Goal: Task Accomplishment & Management: Complete application form

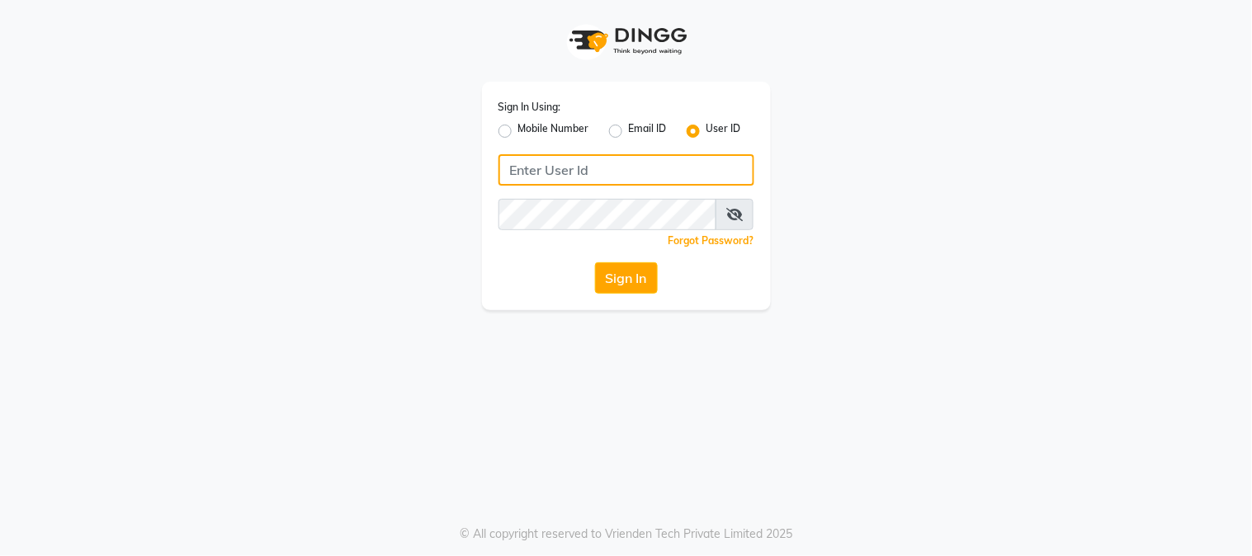
click at [631, 168] on input "Username" at bounding box center [627, 169] width 256 height 31
type input "[PERSON_NAME]"
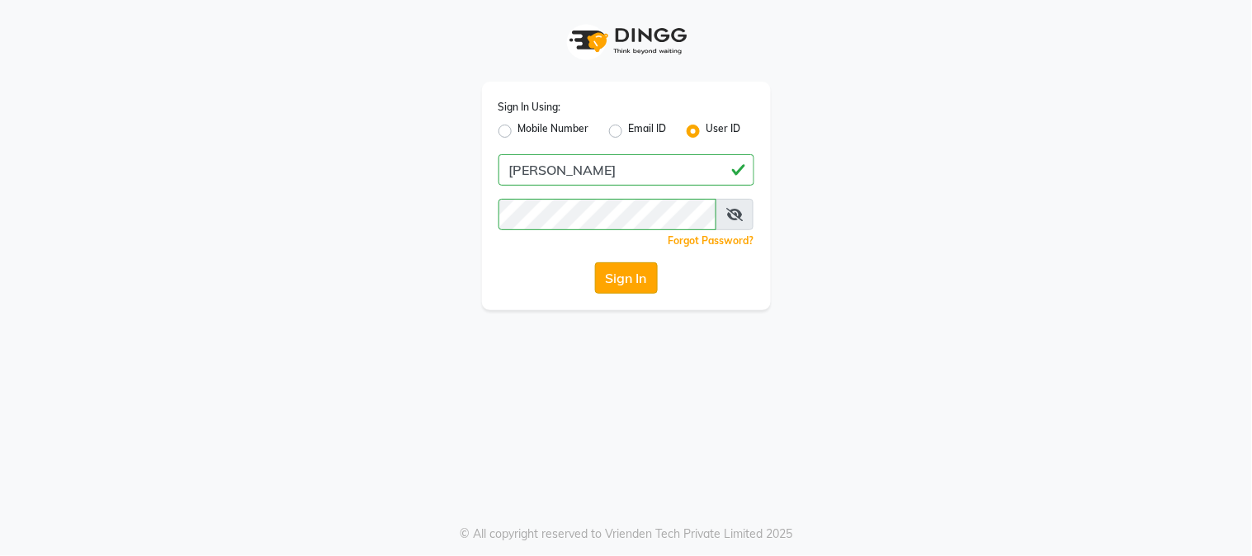
click at [629, 267] on button "Sign In" at bounding box center [626, 278] width 63 height 31
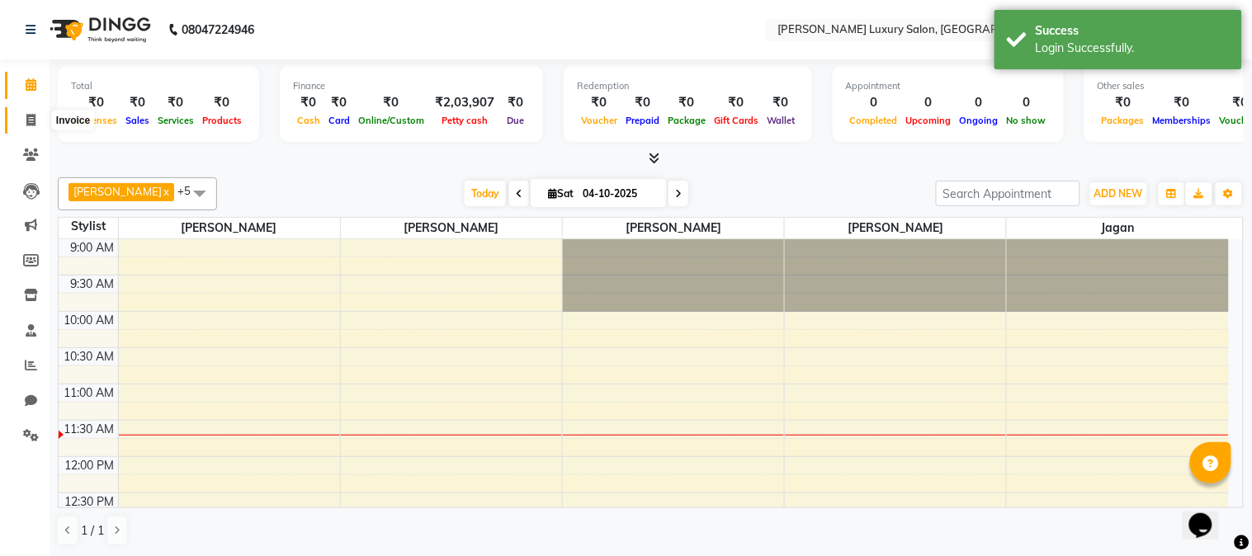
click at [38, 112] on span at bounding box center [31, 120] width 29 height 19
select select "7752"
select select "service"
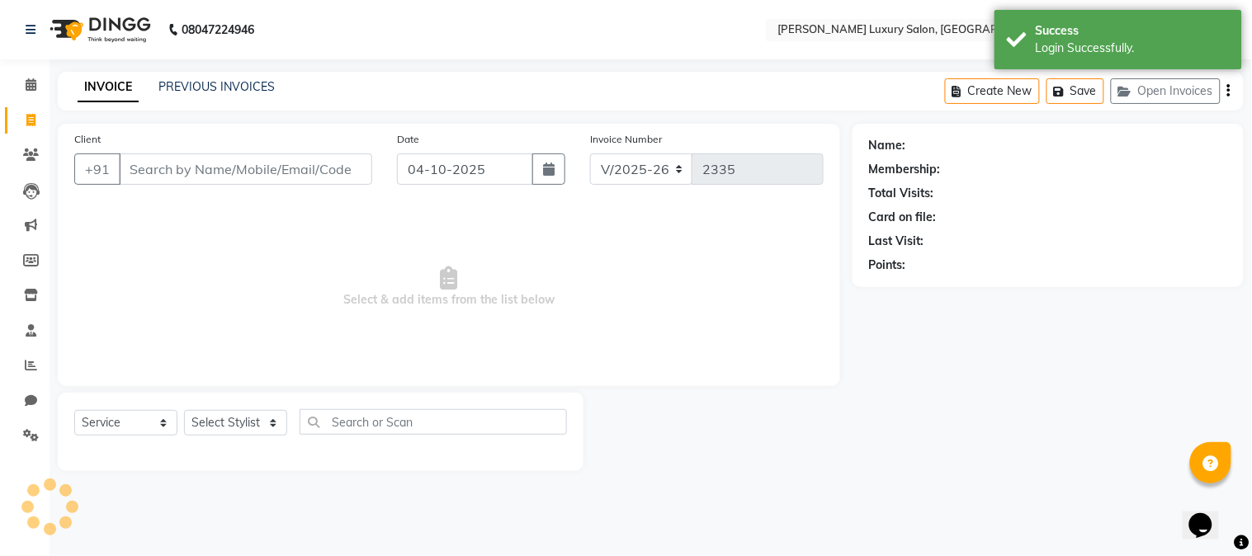
click at [173, 169] on input "Client" at bounding box center [245, 169] width 253 height 31
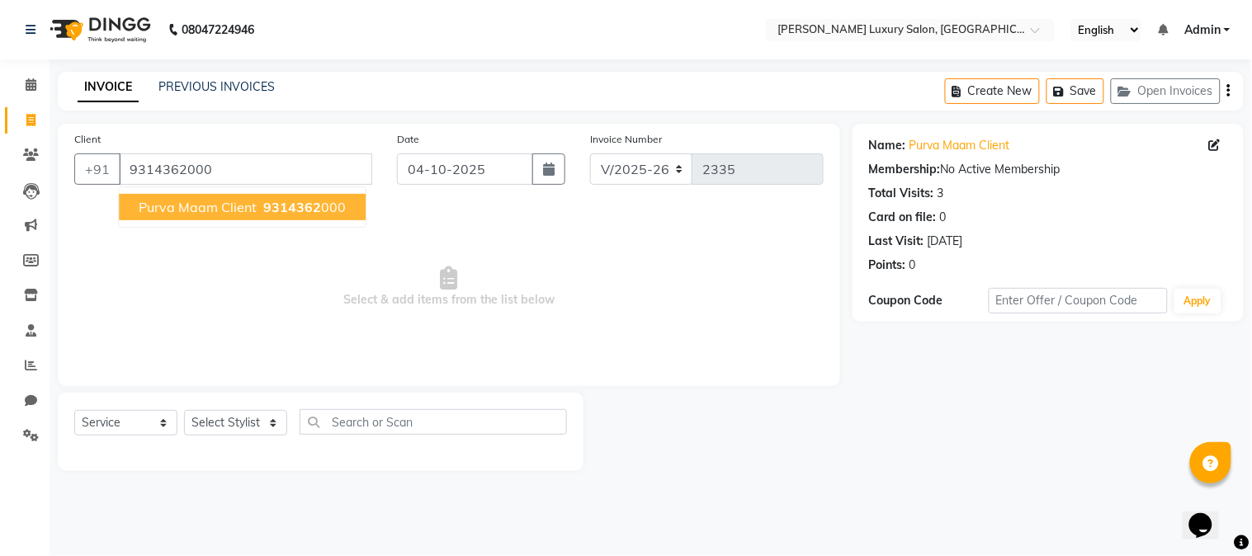
click at [187, 215] on span "Purva Maam Client" at bounding box center [198, 207] width 118 height 17
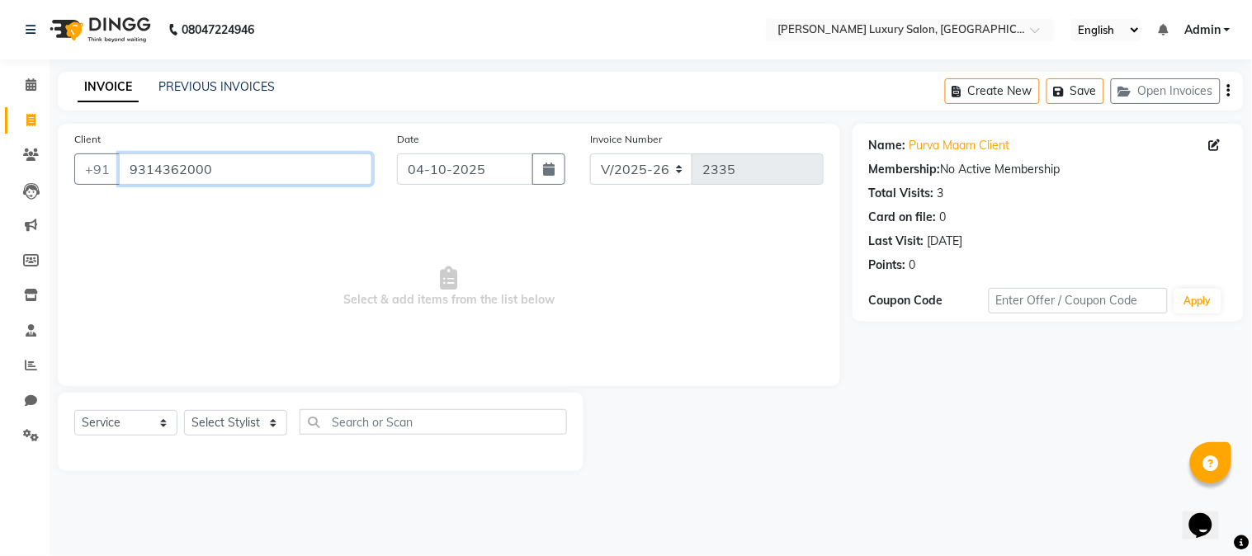
click at [223, 174] on input "9314362000" at bounding box center [245, 169] width 253 height 31
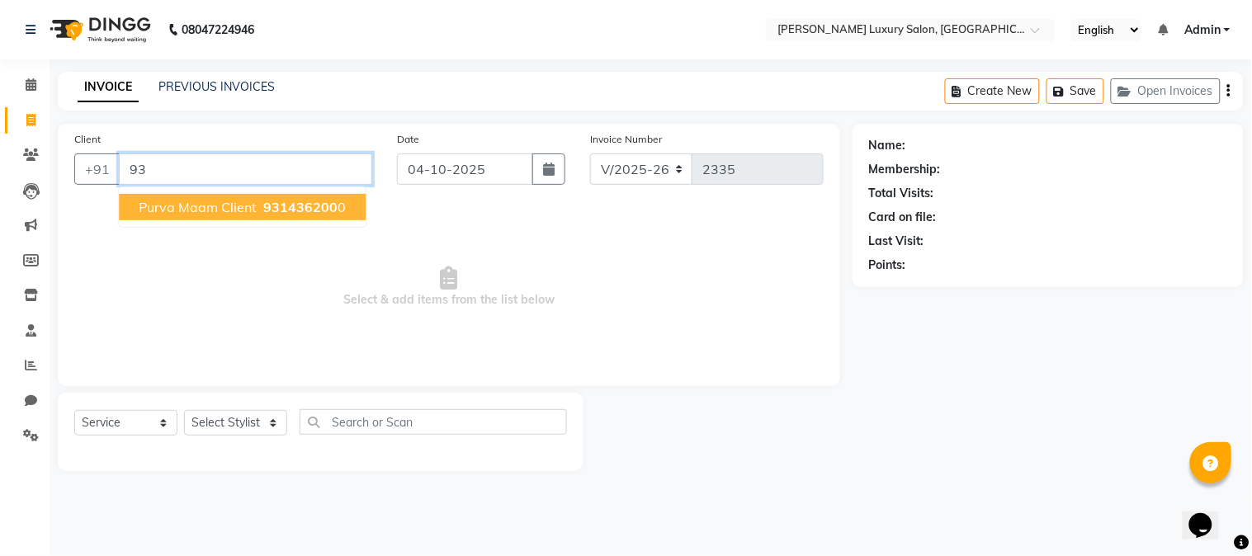
type input "9"
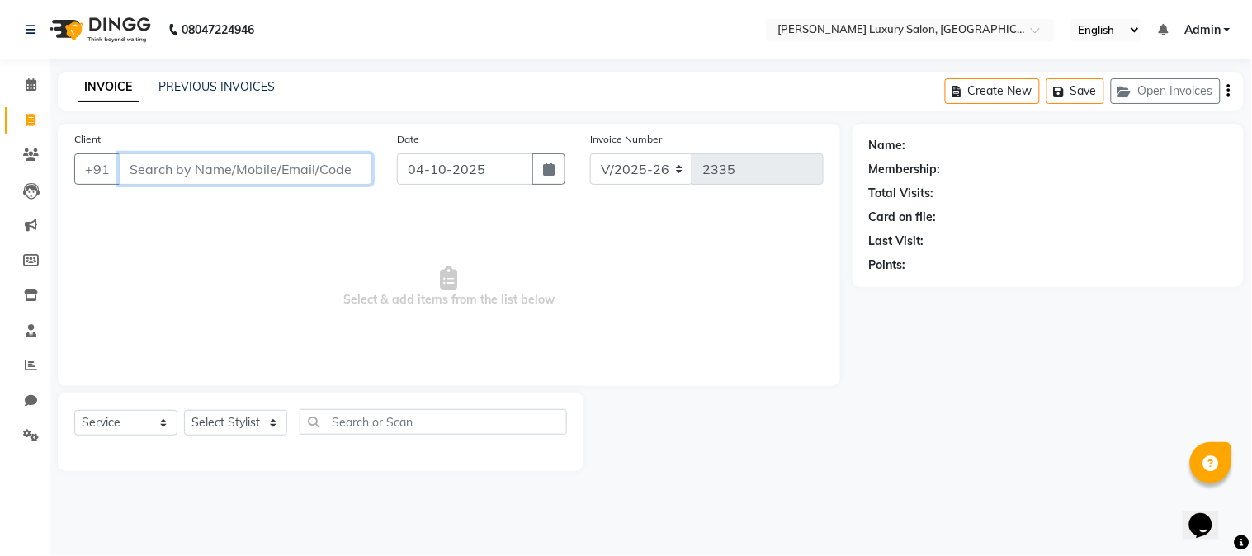
click at [179, 165] on input "Client" at bounding box center [245, 169] width 253 height 31
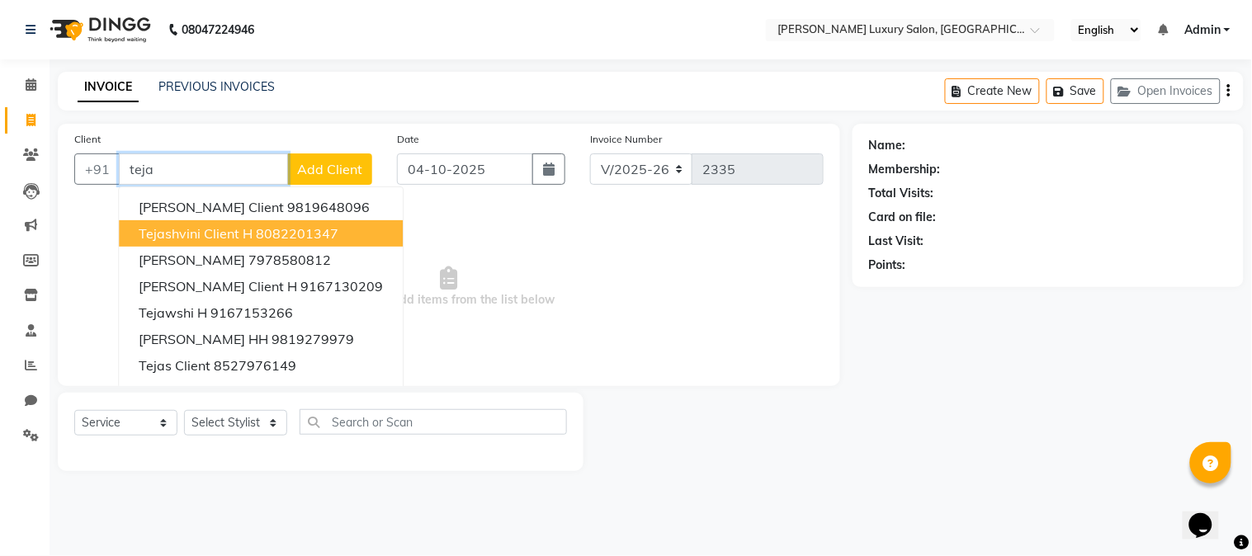
click at [276, 220] on button "Tejashvini Client H 8082201347" at bounding box center [261, 233] width 284 height 26
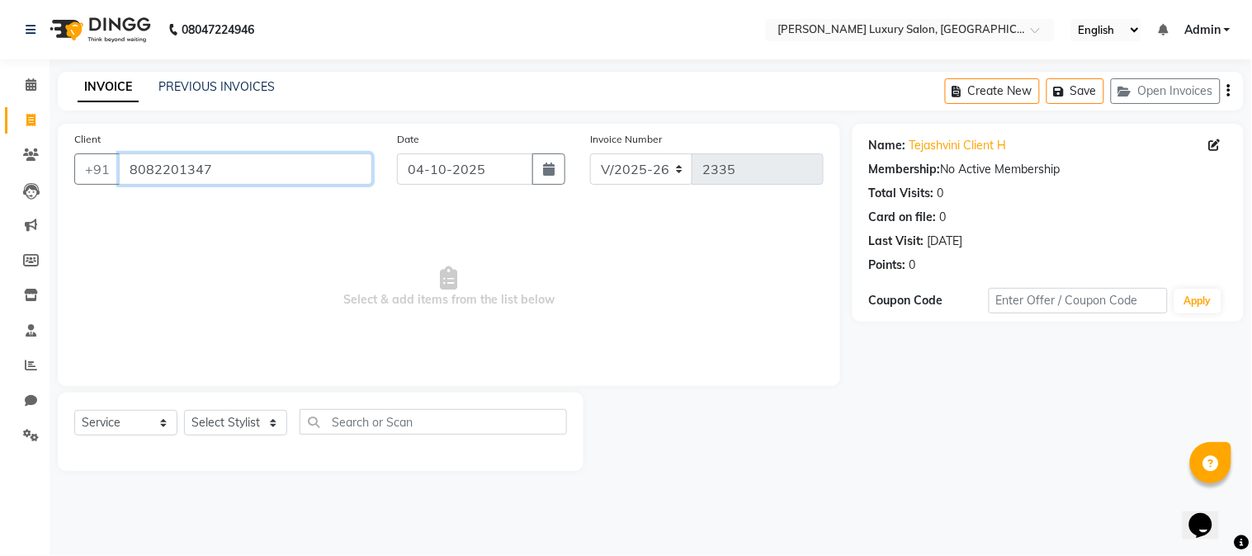
click at [252, 175] on input "8082201347" at bounding box center [245, 169] width 253 height 31
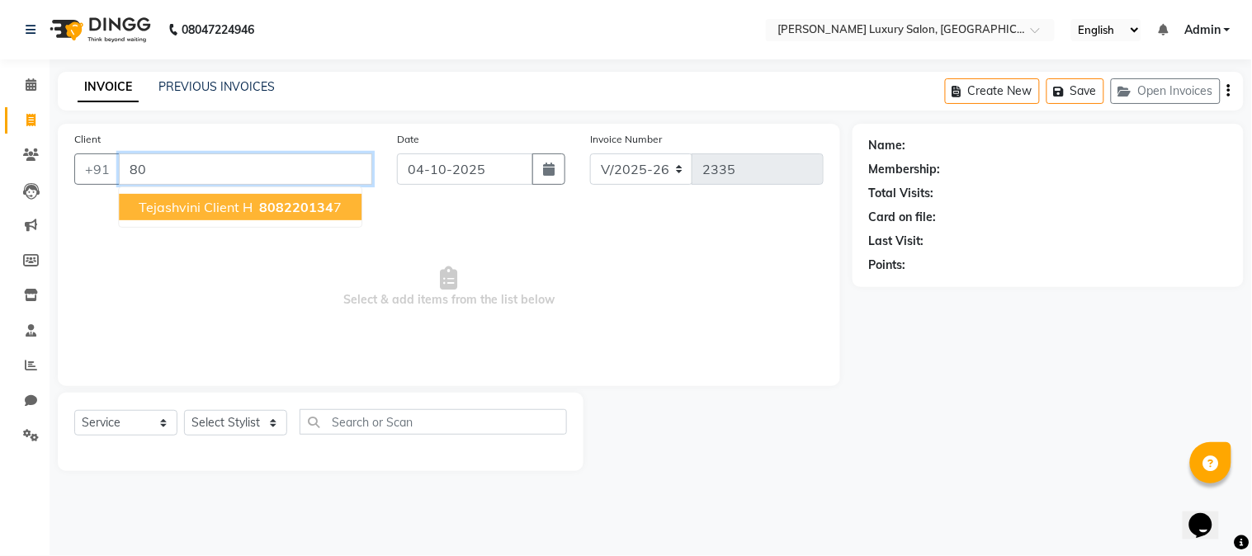
type input "8"
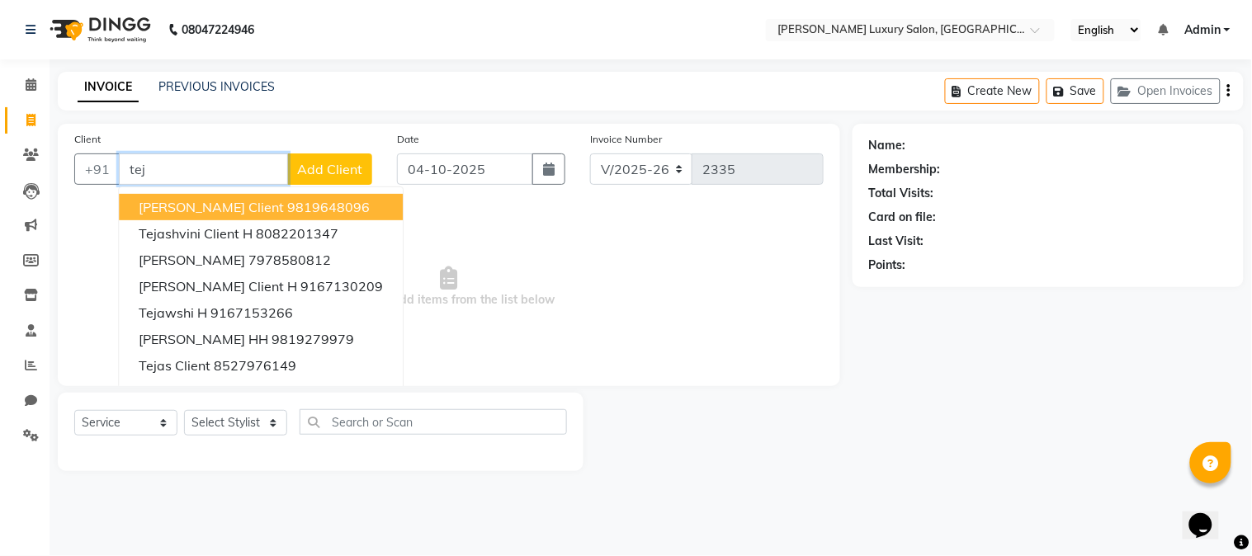
click at [304, 196] on button "[PERSON_NAME] Client 9819648096" at bounding box center [261, 207] width 284 height 26
type input "9819648096"
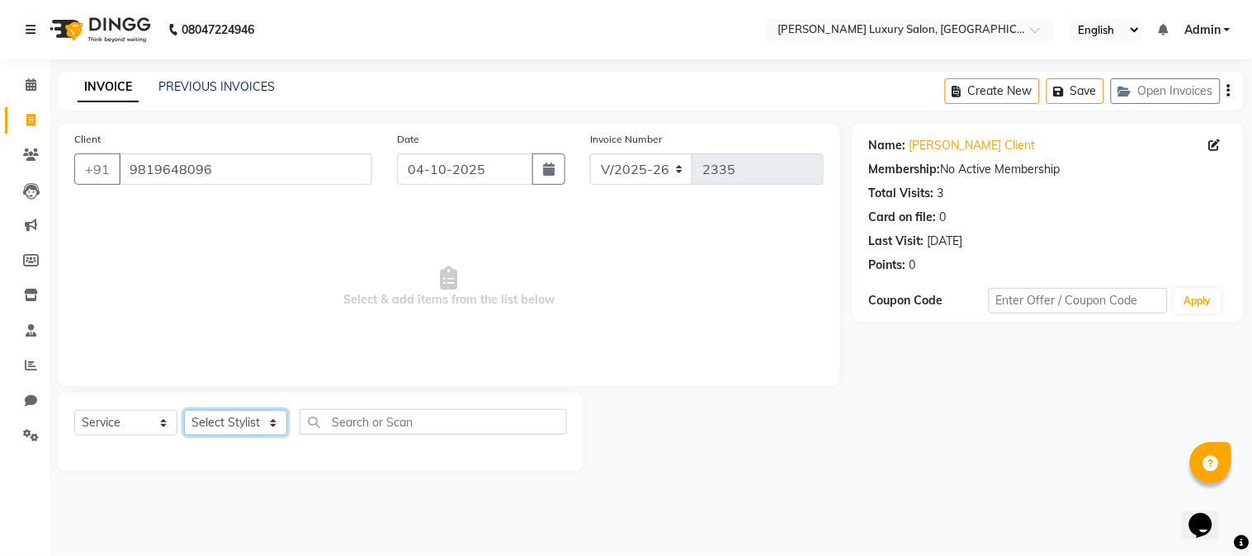
click at [243, 433] on select "Select Stylist [PERSON_NAME] [PERSON_NAME] Pol [PERSON_NAME] [PERSON_NAME] Salo…" at bounding box center [235, 423] width 103 height 26
select select "69299"
click at [184, 411] on select "Select Stylist [PERSON_NAME] [PERSON_NAME] Pol [PERSON_NAME] [PERSON_NAME] Salo…" at bounding box center [235, 423] width 103 height 26
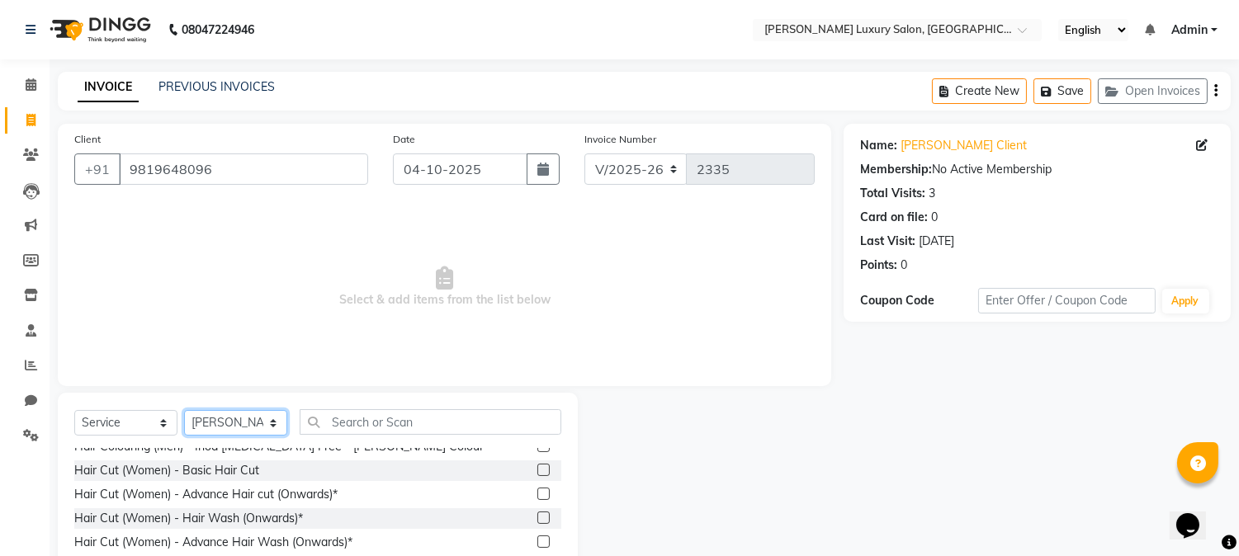
scroll to position [367, 0]
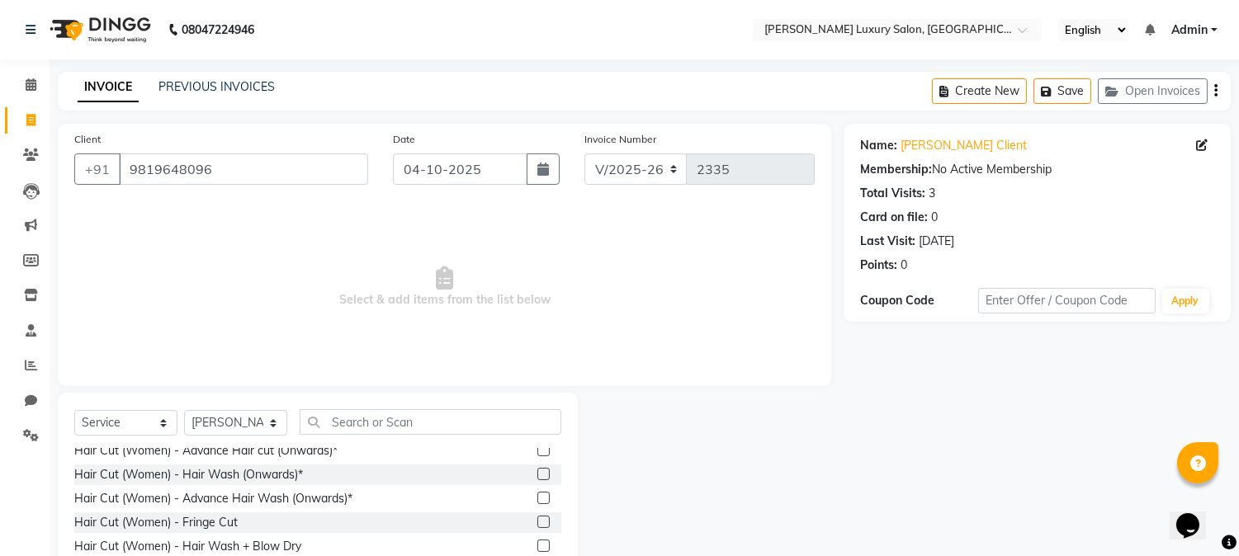
click at [537, 479] on label at bounding box center [543, 474] width 12 height 12
click at [537, 479] on input "checkbox" at bounding box center [542, 475] width 11 height 11
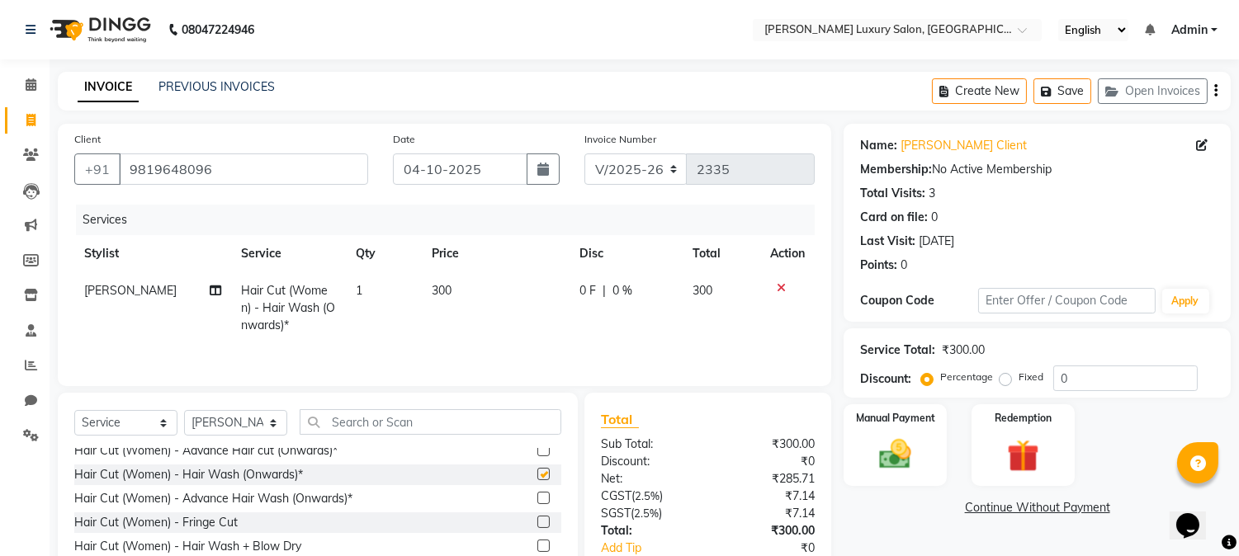
checkbox input "false"
click at [239, 431] on select "Select Stylist [PERSON_NAME] [PERSON_NAME] Pol [PERSON_NAME] [PERSON_NAME] Salo…" at bounding box center [235, 423] width 103 height 26
select select "91592"
click at [184, 412] on select "Select Stylist [PERSON_NAME] [PERSON_NAME] Pol [PERSON_NAME] [PERSON_NAME] Salo…" at bounding box center [235, 423] width 103 height 26
click at [373, 421] on input "text" at bounding box center [431, 422] width 262 height 26
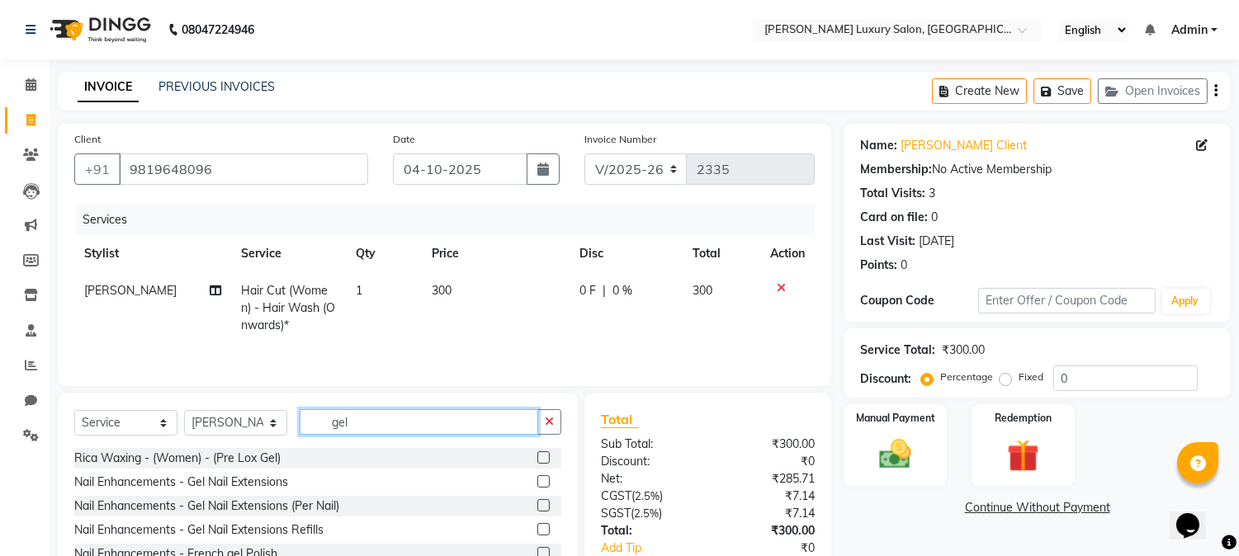
scroll to position [50, 0]
type input "gel"
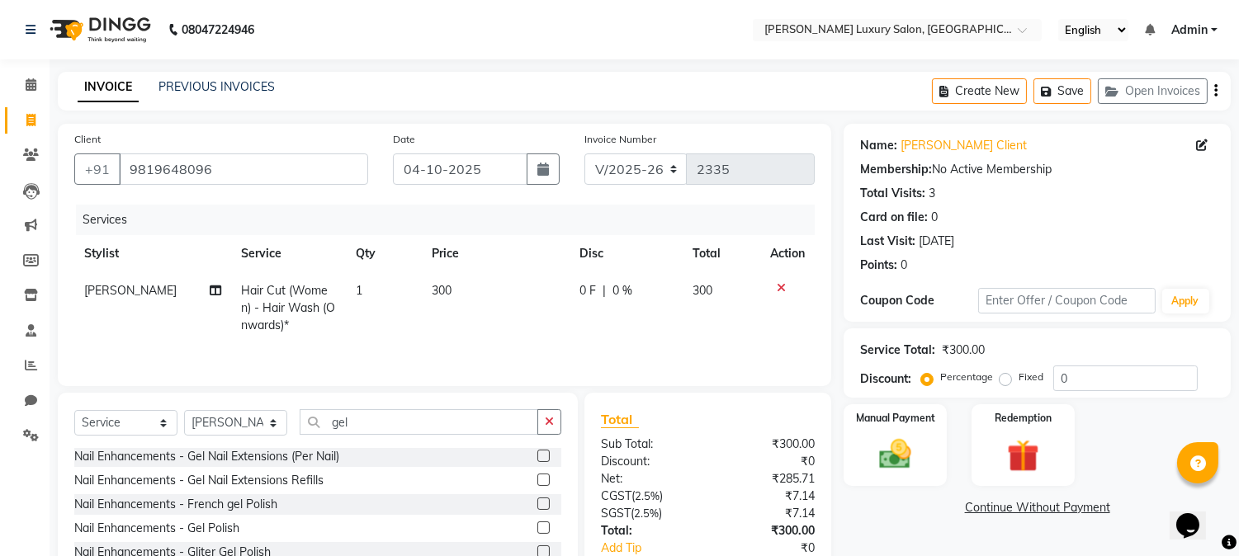
click at [537, 528] on label at bounding box center [543, 528] width 12 height 12
click at [537, 528] on input "checkbox" at bounding box center [542, 528] width 11 height 11
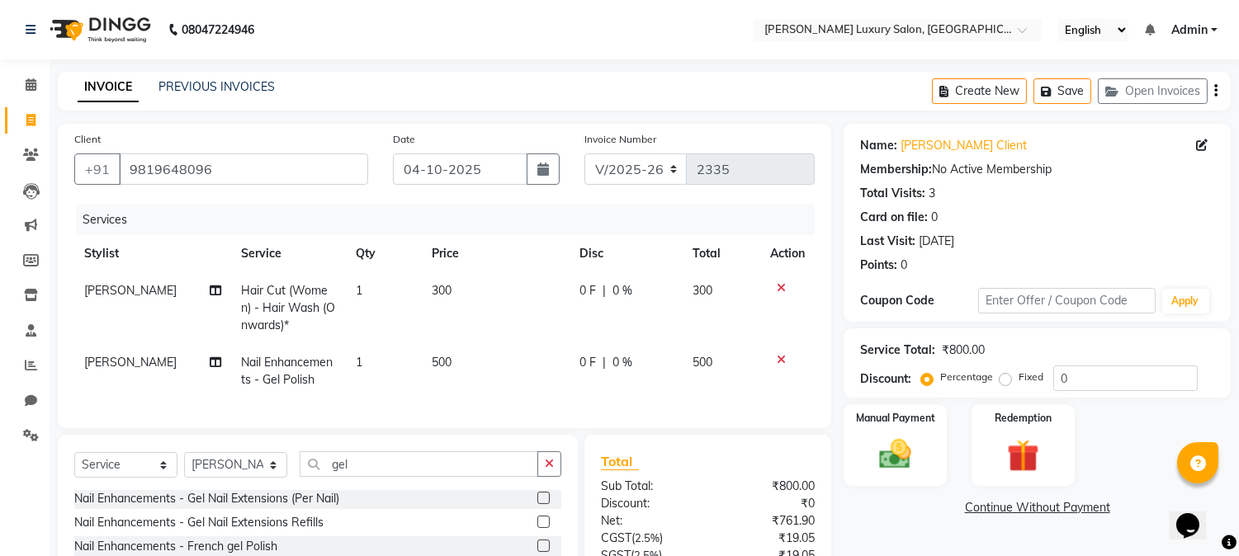
checkbox input "false"
click at [887, 447] on img at bounding box center [895, 455] width 54 height 39
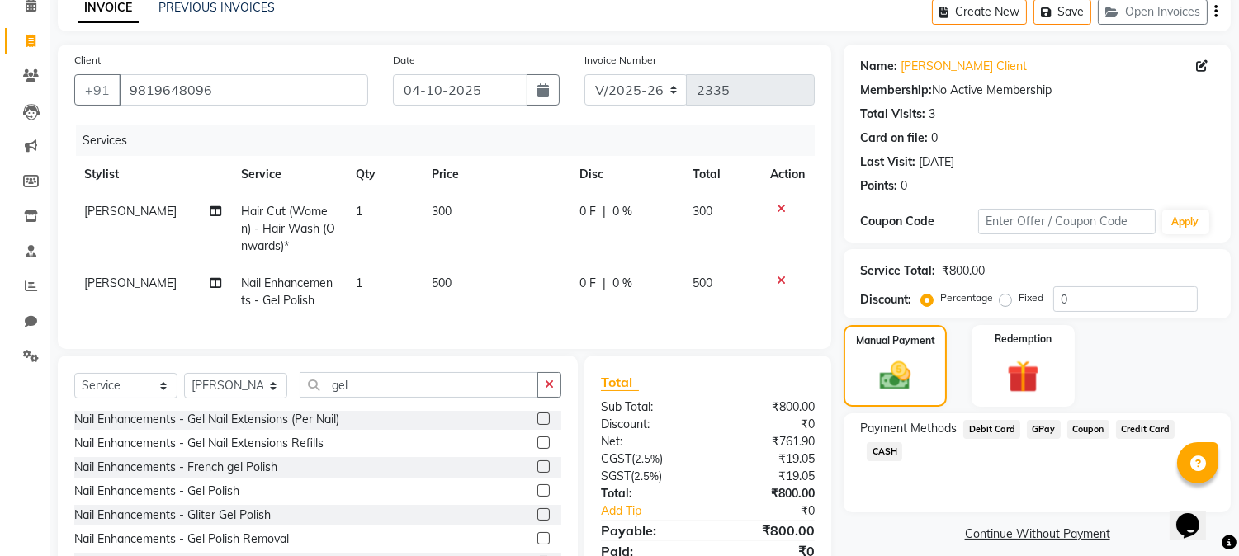
scroll to position [160, 0]
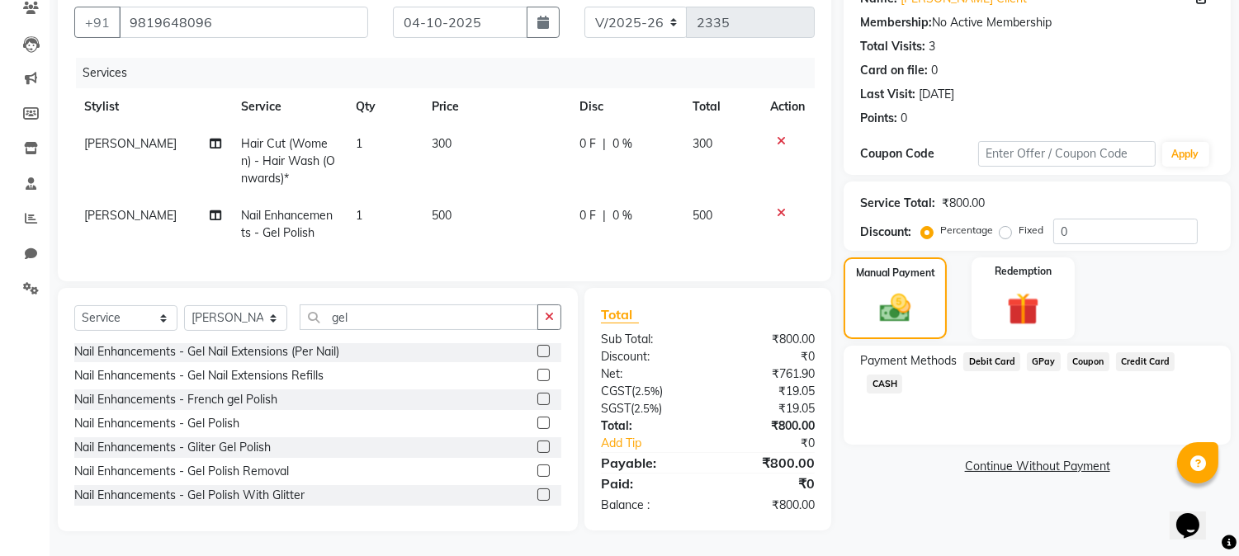
click at [1034, 352] on span "GPay" at bounding box center [1044, 361] width 34 height 19
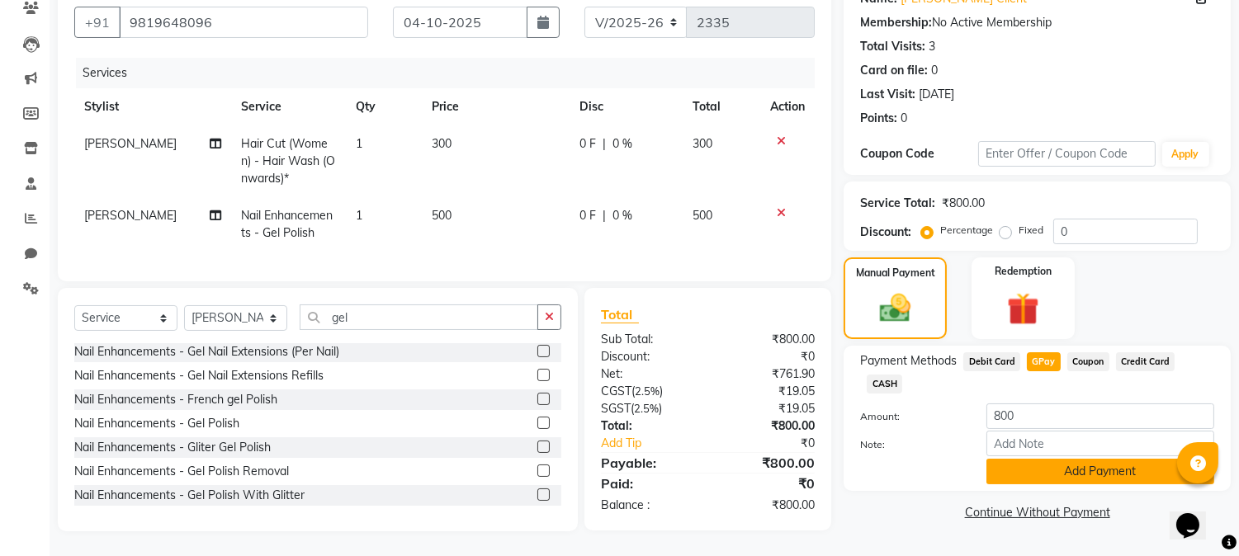
click at [1058, 459] on button "Add Payment" at bounding box center [1100, 472] width 228 height 26
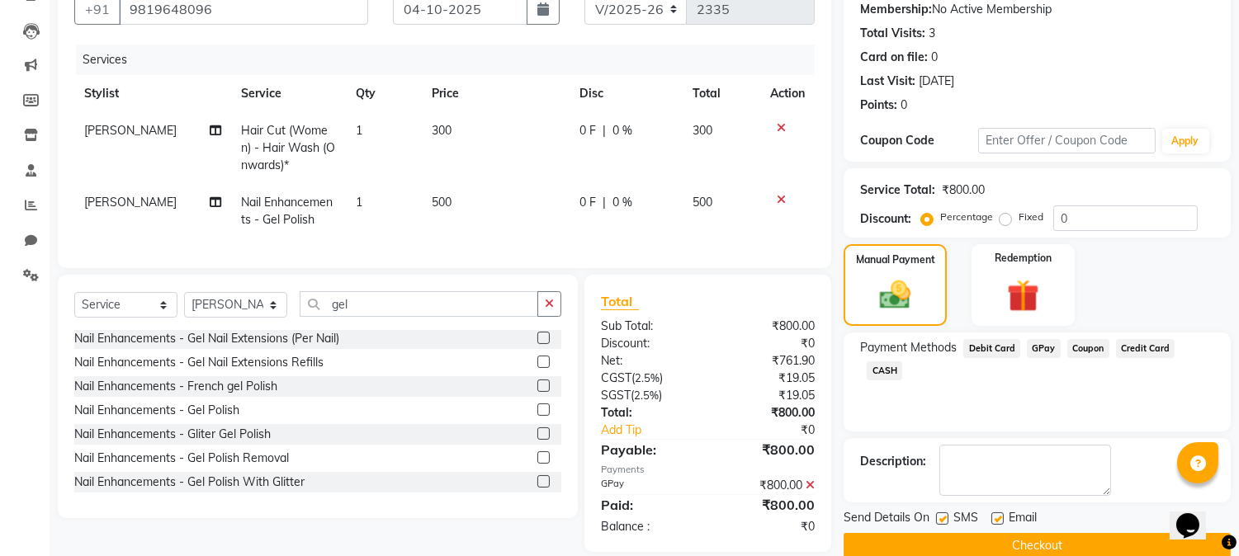
click at [1040, 533] on button "Checkout" at bounding box center [1037, 546] width 387 height 26
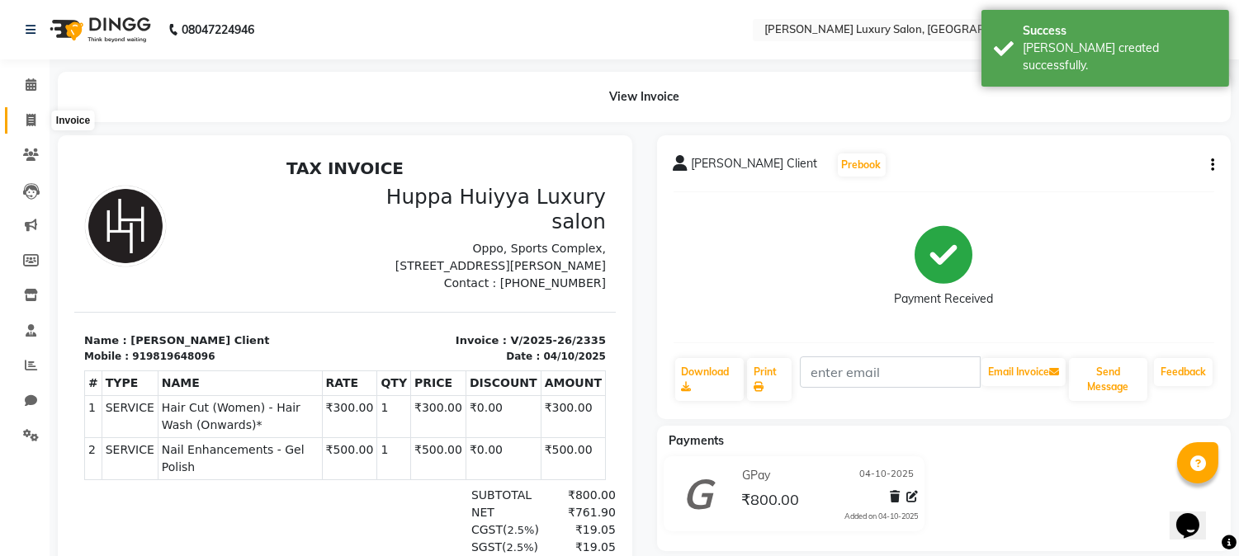
click at [26, 125] on icon at bounding box center [30, 120] width 9 height 12
select select "7752"
select select "service"
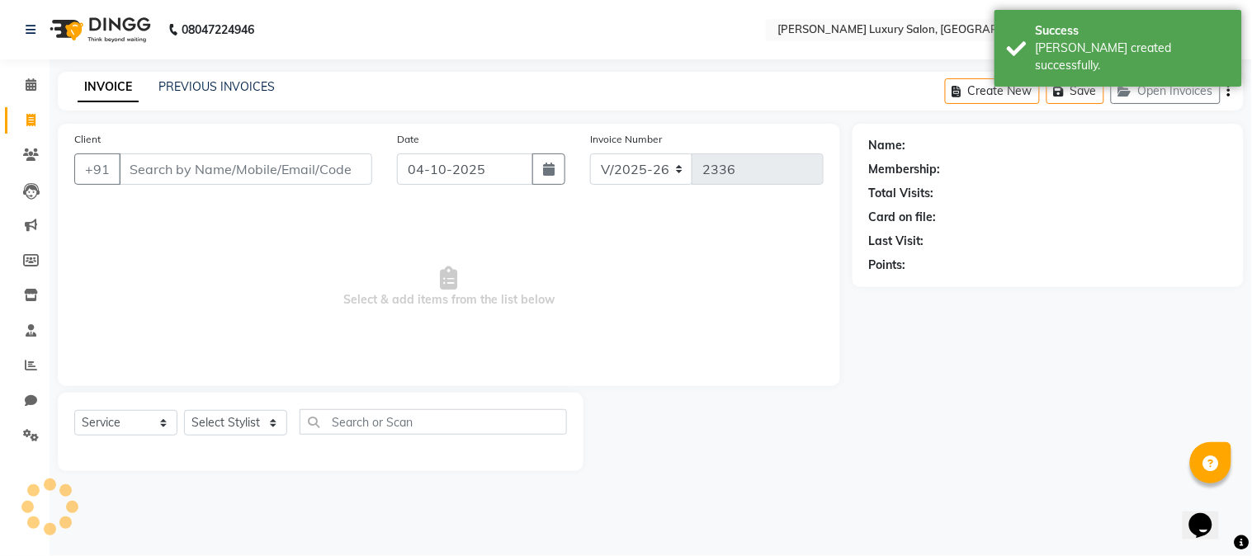
click at [209, 158] on input "Client" at bounding box center [245, 169] width 253 height 31
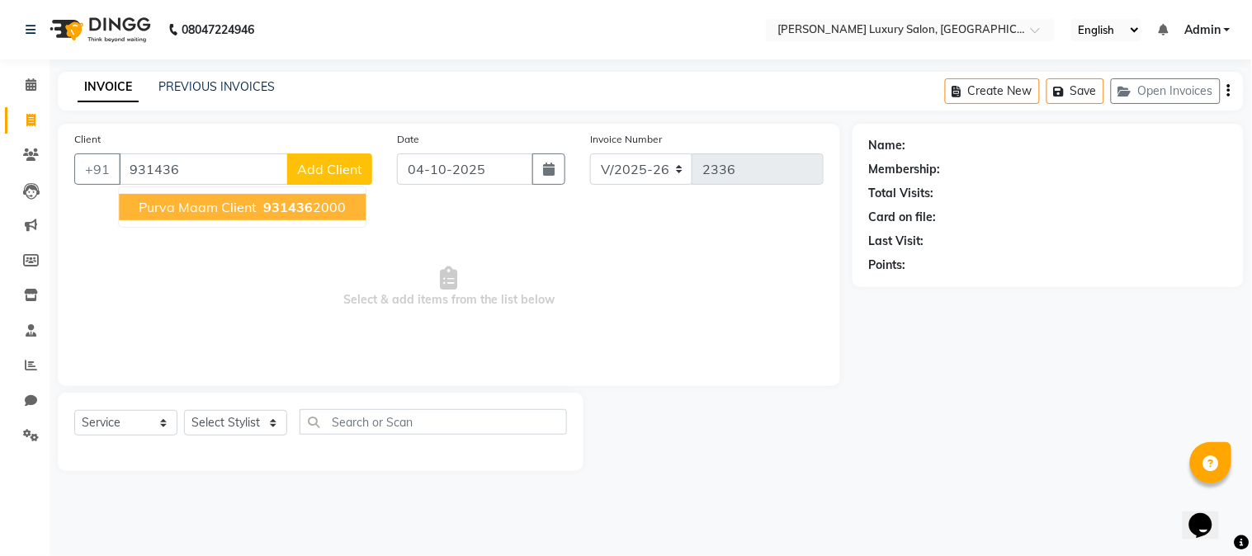
click at [322, 196] on button "Purva Maam Client 931436 2000" at bounding box center [242, 207] width 247 height 26
type input "9314362000"
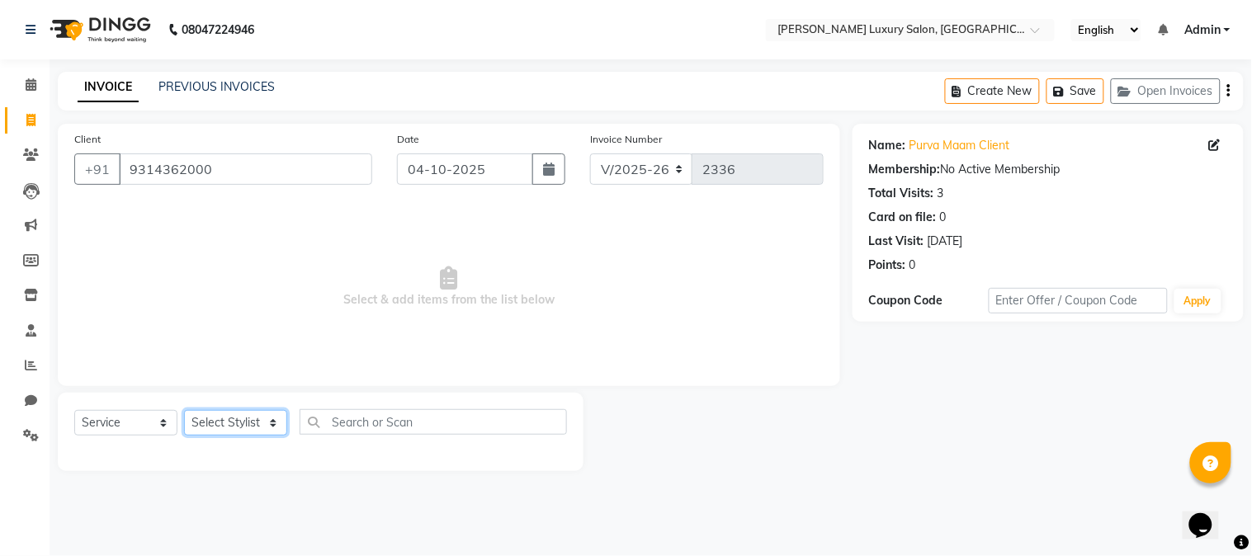
click at [193, 432] on select "Select Stylist [PERSON_NAME] [PERSON_NAME] Pol [PERSON_NAME] [PERSON_NAME] Salo…" at bounding box center [235, 423] width 103 height 26
select select "93091"
click at [184, 411] on select "Select Stylist [PERSON_NAME] [PERSON_NAME] Pol [PERSON_NAME] [PERSON_NAME] Salo…" at bounding box center [235, 423] width 103 height 26
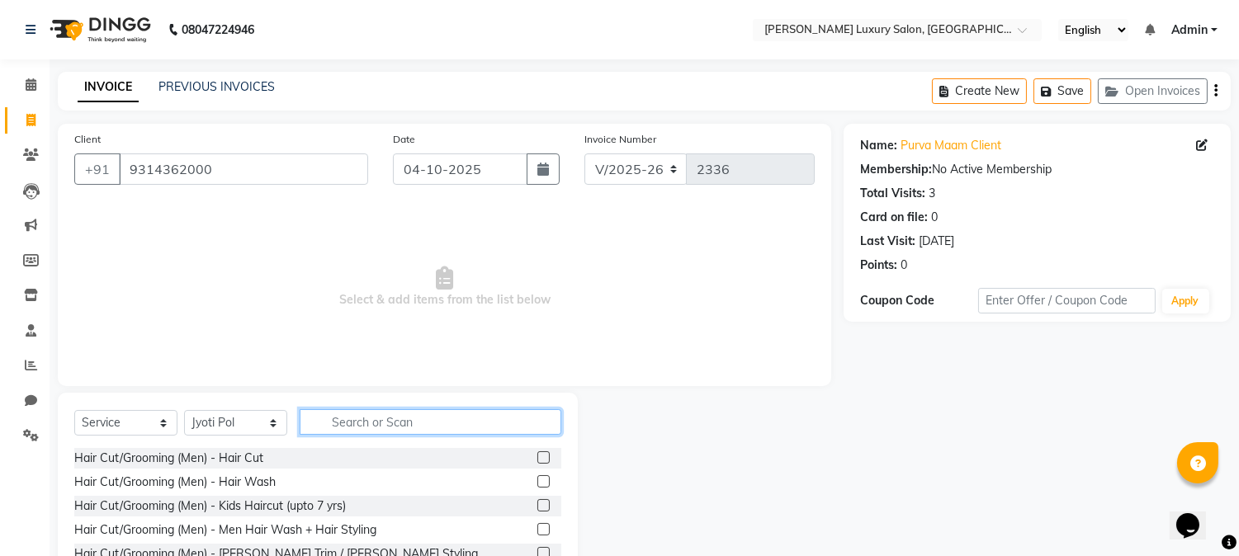
click at [348, 428] on input "text" at bounding box center [431, 422] width 262 height 26
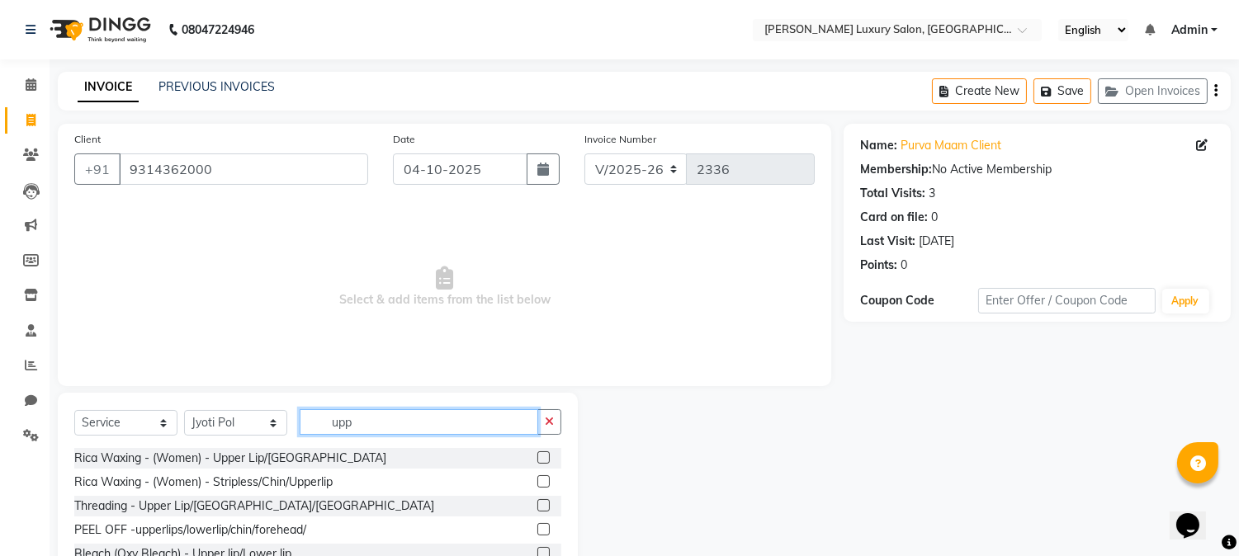
type input "upp"
click at [542, 459] on label at bounding box center [543, 458] width 12 height 12
click at [542, 459] on input "checkbox" at bounding box center [542, 458] width 11 height 11
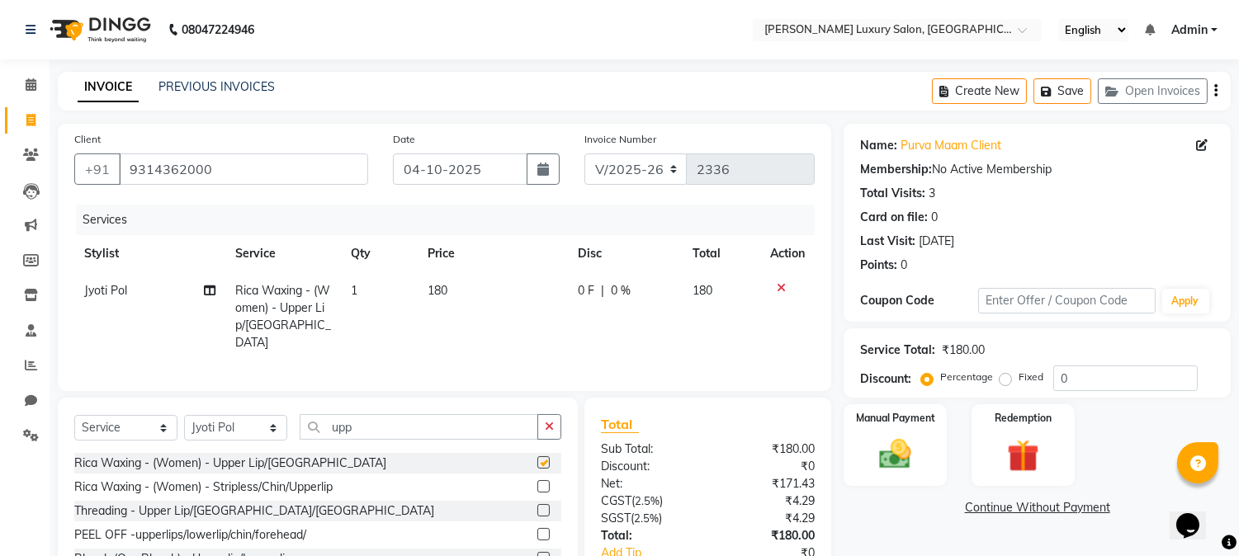
checkbox input "false"
click at [483, 284] on td "180" at bounding box center [493, 316] width 150 height 89
select select "93091"
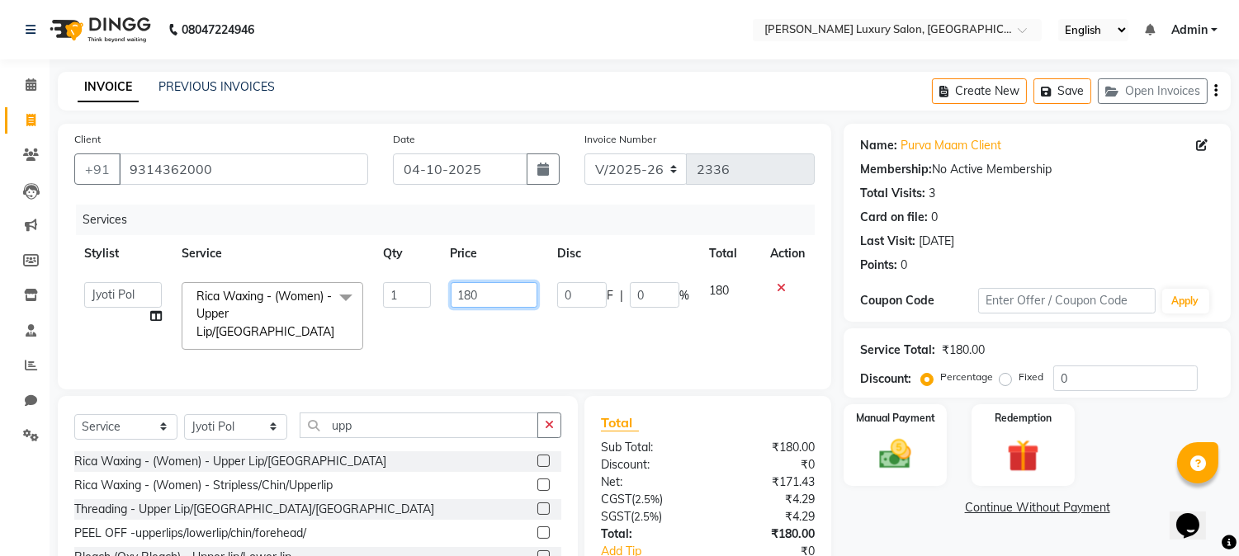
click at [472, 294] on input "180" at bounding box center [494, 295] width 87 height 26
type input "130"
click at [617, 335] on td "0 F | 0 %" at bounding box center [623, 316] width 152 height 88
select select "93091"
click at [901, 457] on img at bounding box center [895, 455] width 54 height 39
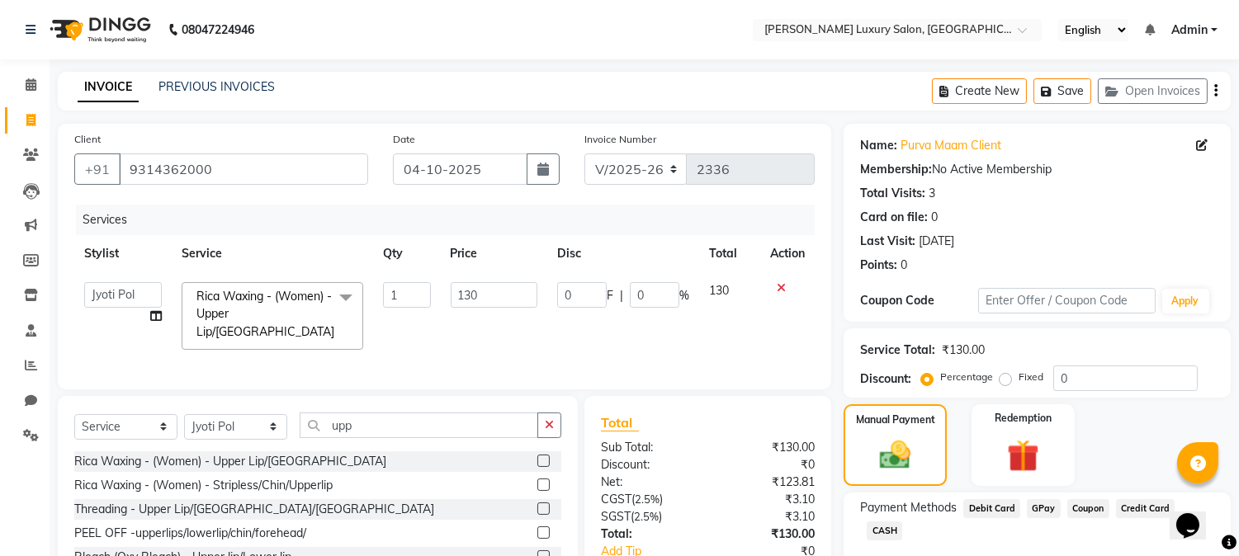
click at [1041, 508] on span "GPay" at bounding box center [1044, 508] width 34 height 19
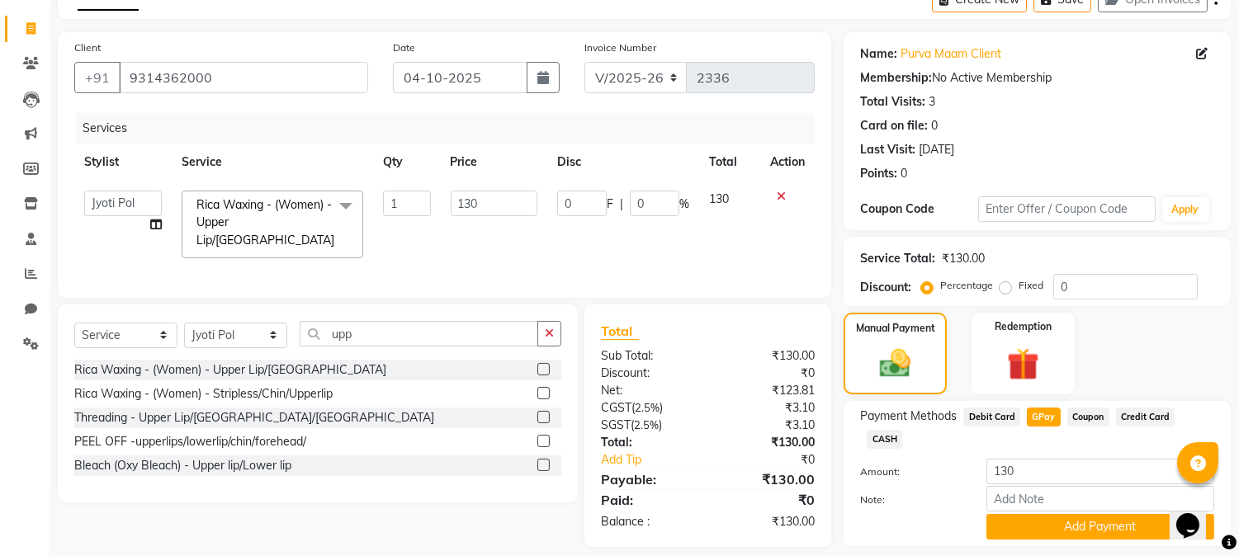
click at [1041, 514] on button "Add Payment" at bounding box center [1100, 527] width 228 height 26
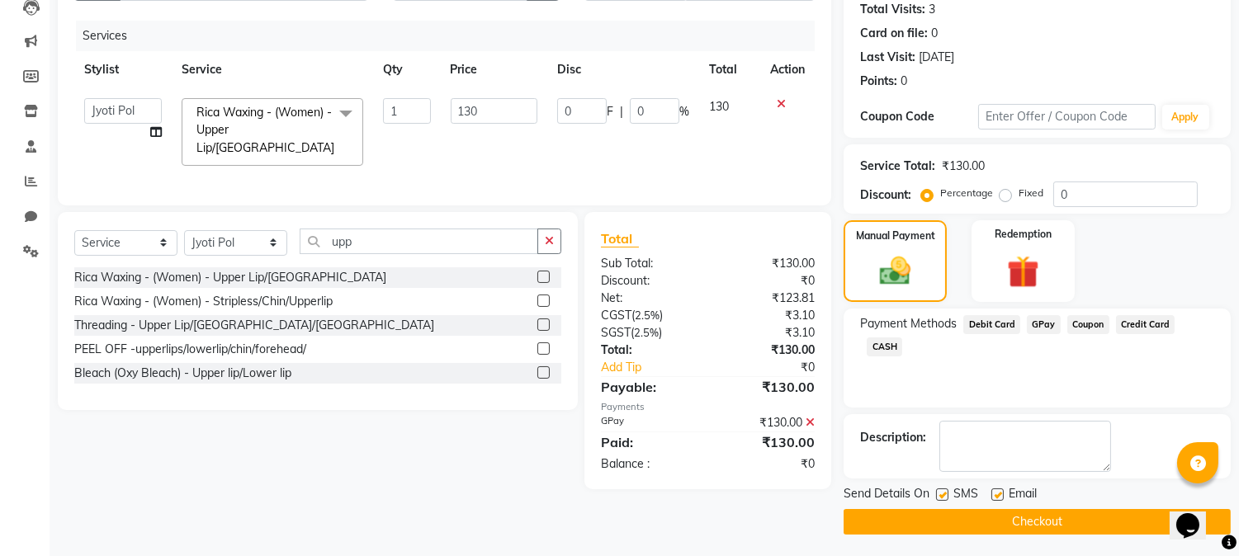
scroll to position [186, 0]
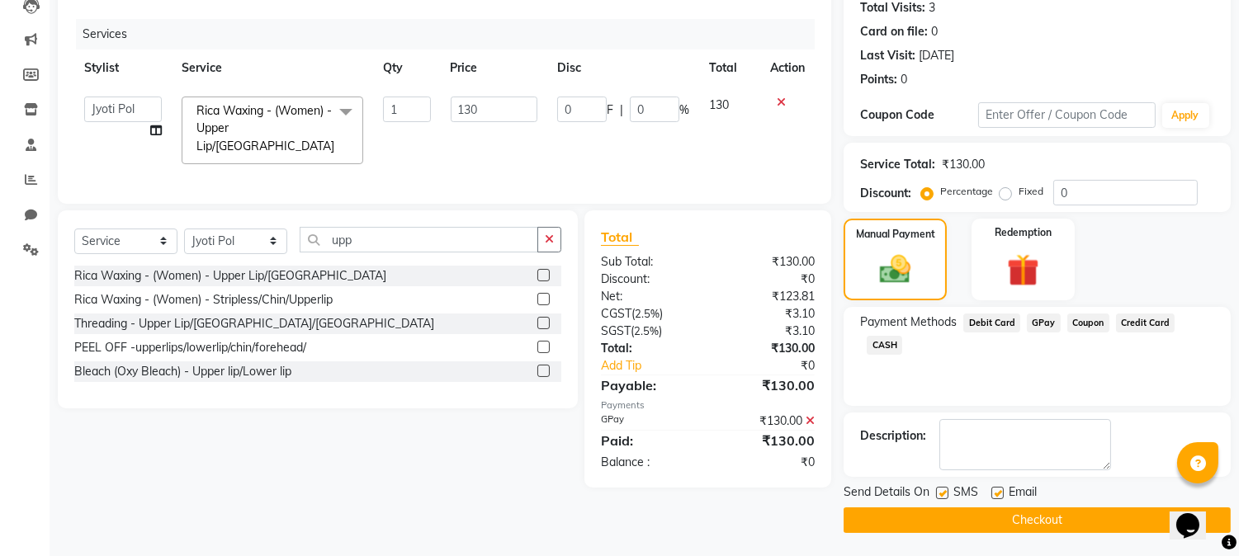
click at [1034, 523] on button "Checkout" at bounding box center [1037, 521] width 387 height 26
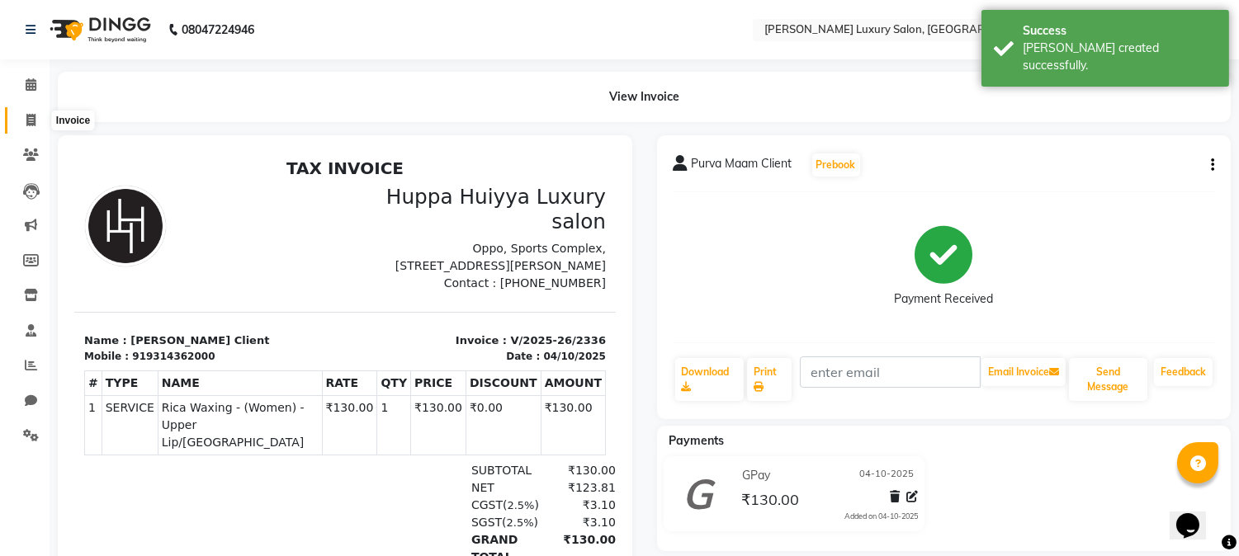
click at [26, 122] on icon at bounding box center [30, 120] width 9 height 12
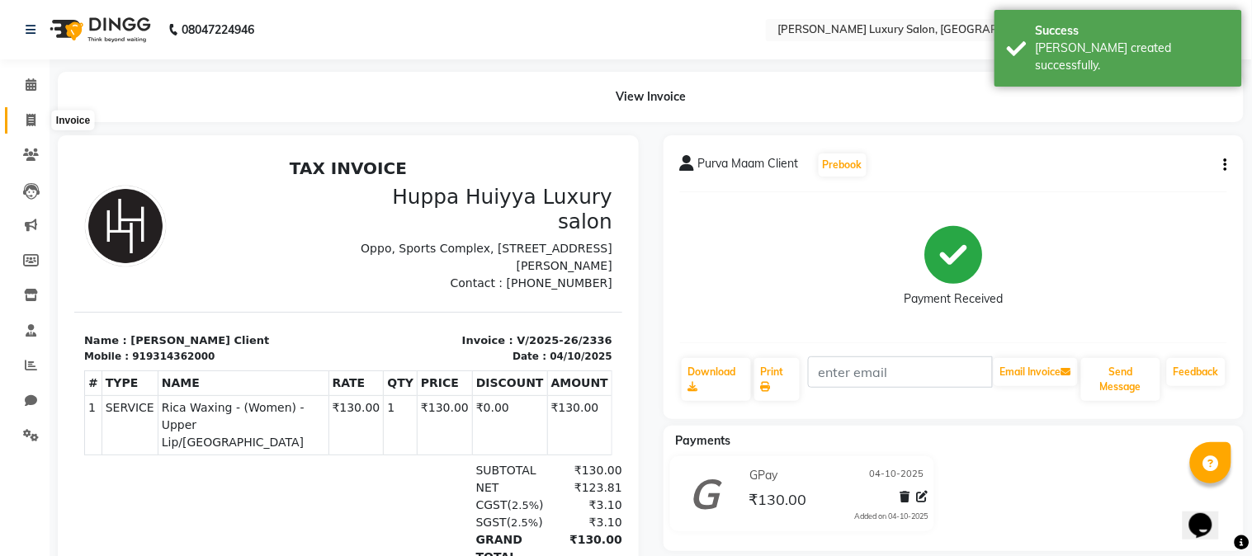
select select "7752"
select select "service"
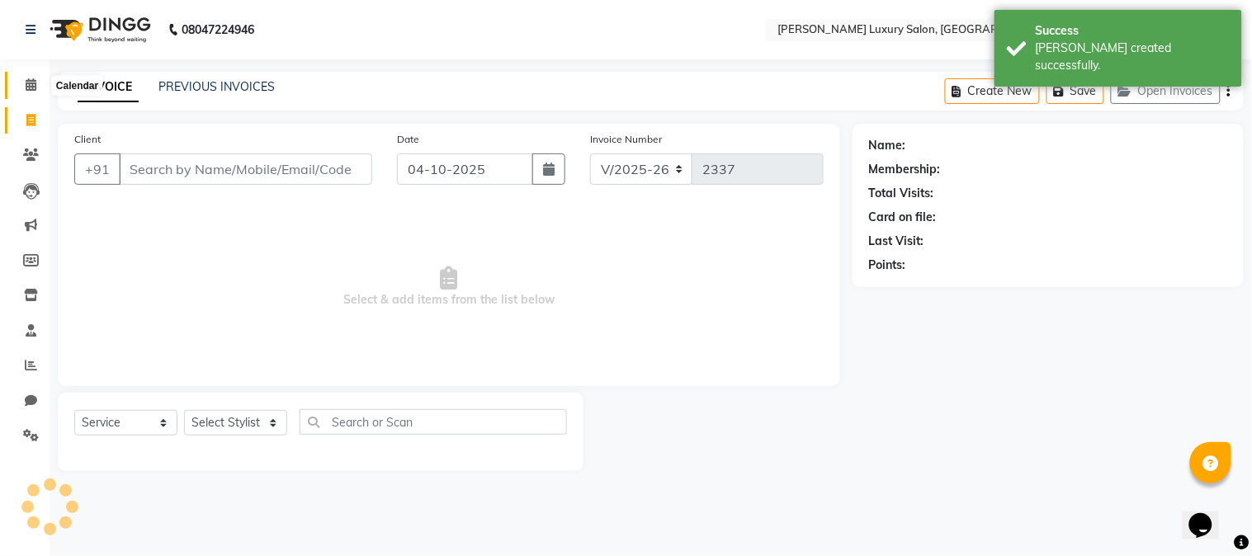
click at [31, 91] on icon at bounding box center [31, 84] width 11 height 12
